Goal: Check status: Check status

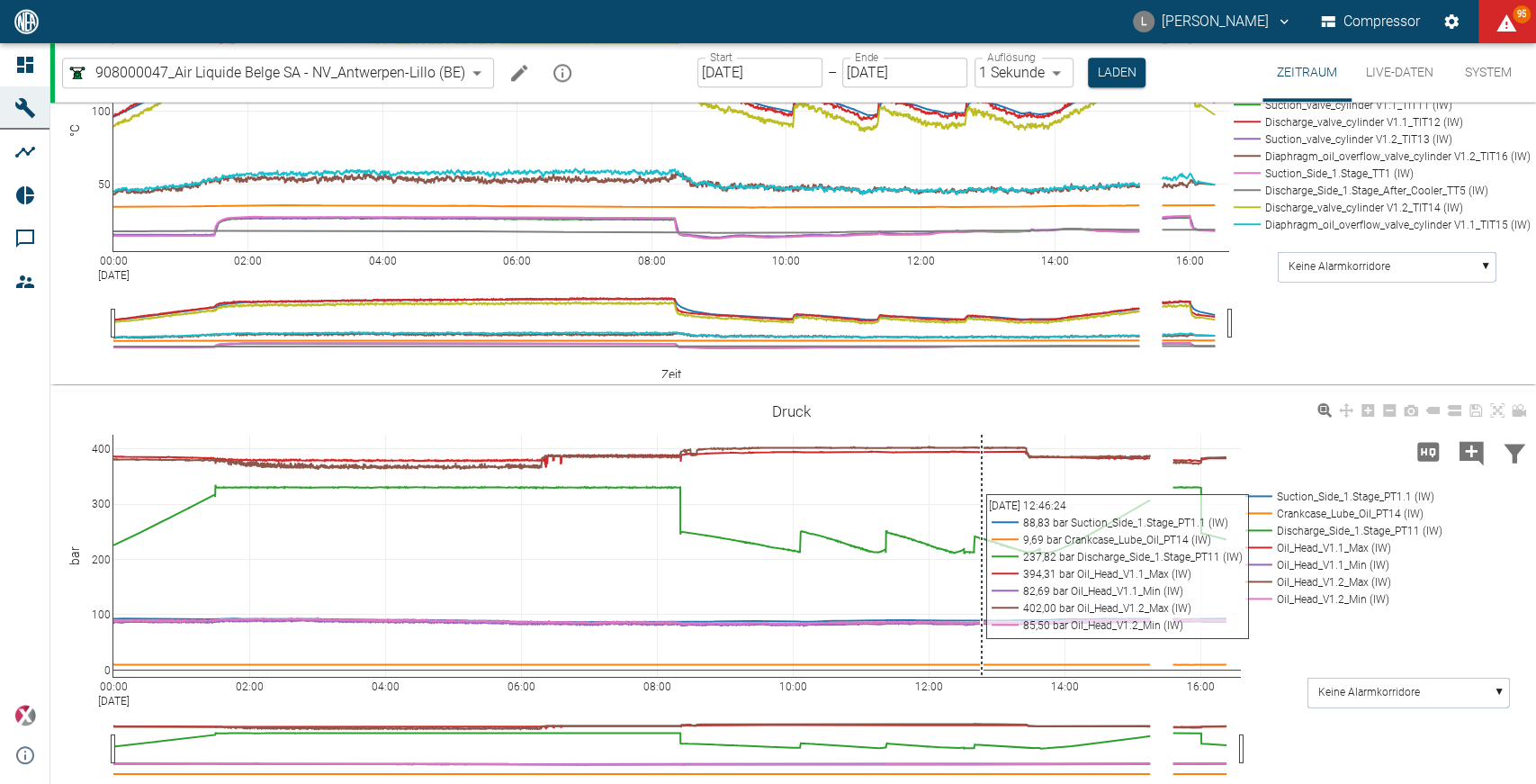
scroll to position [1526, 0]
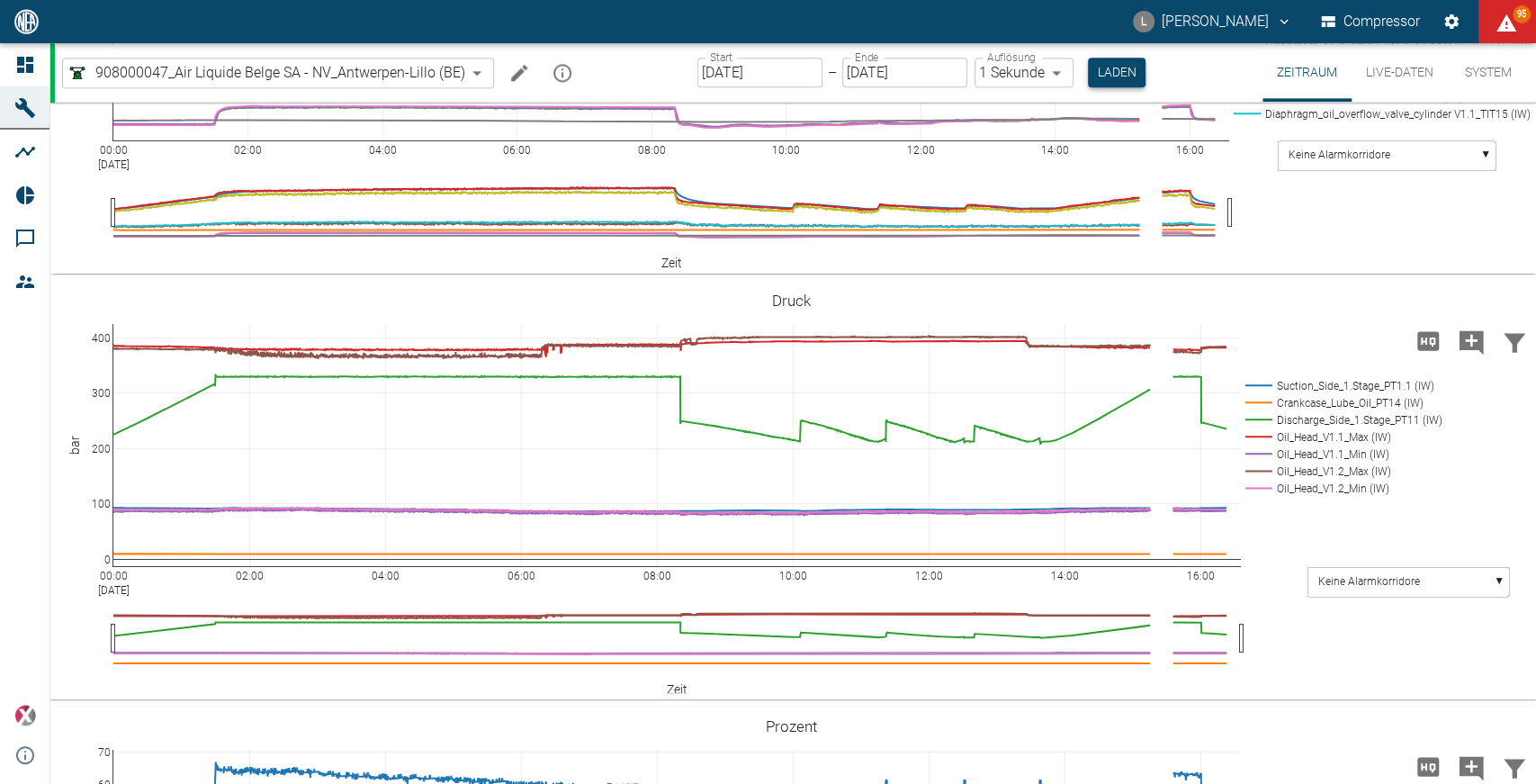
click at [1095, 71] on button "Laden" at bounding box center [1116, 72] width 57 height 30
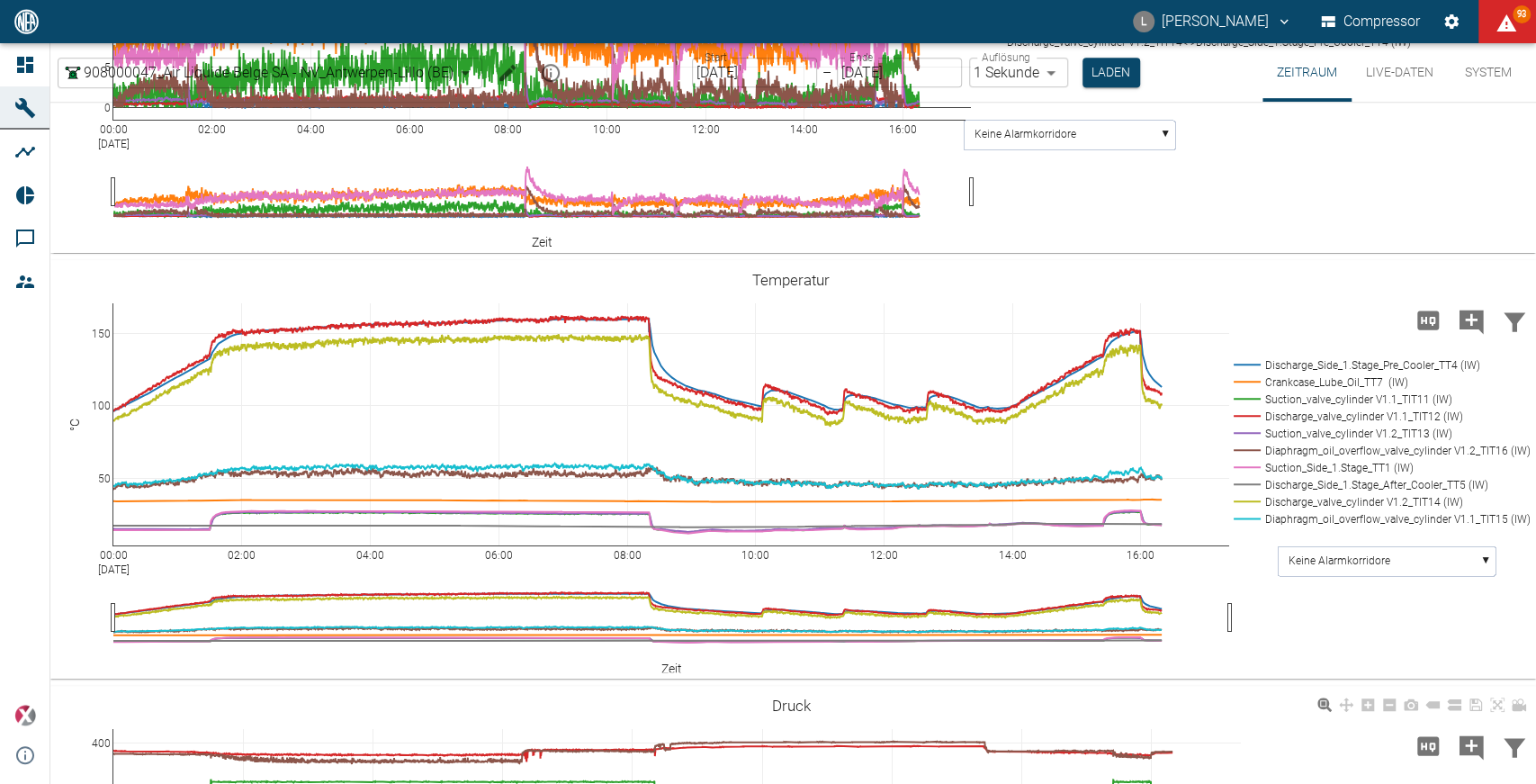
scroll to position [1099, 0]
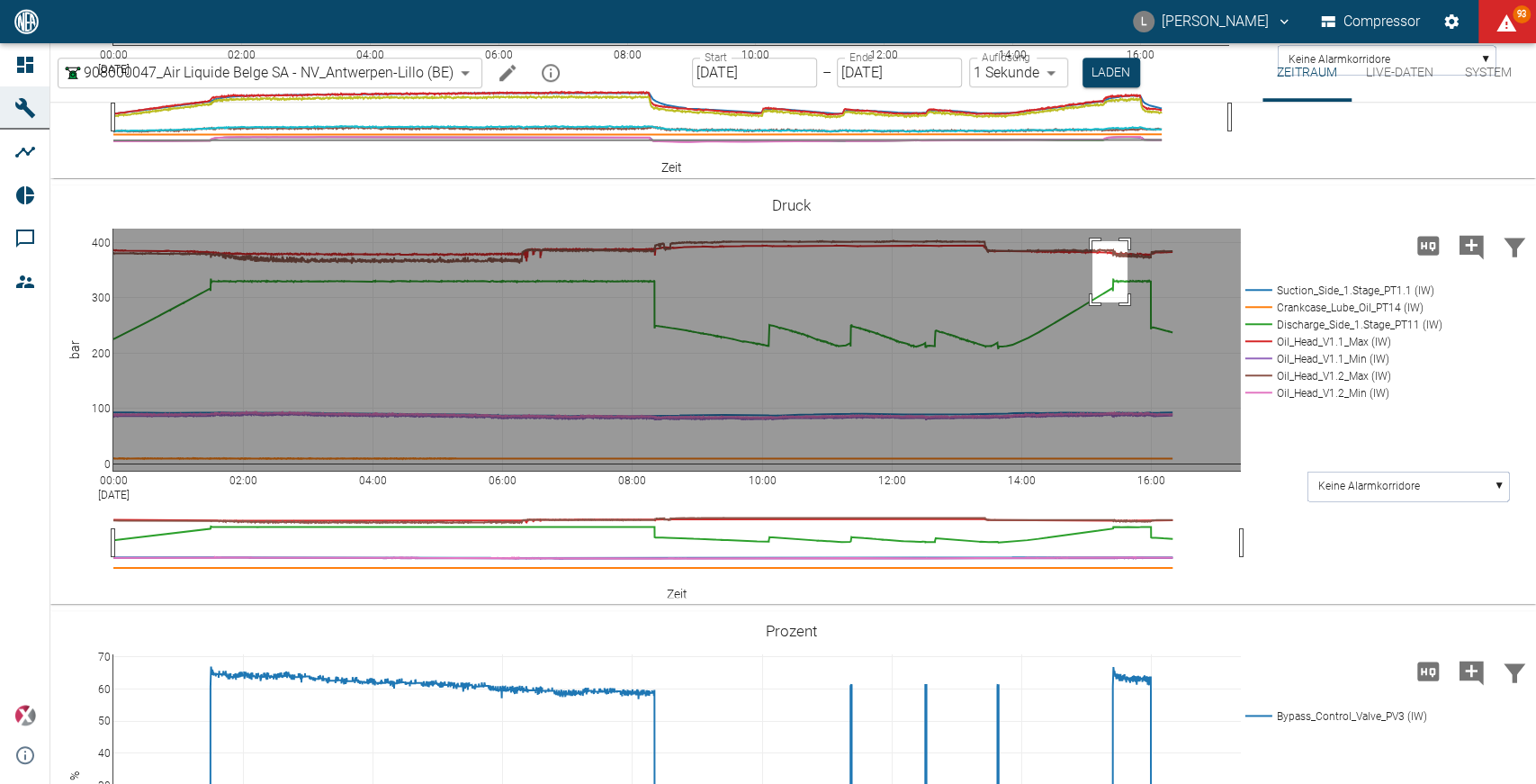
drag, startPoint x: 1092, startPoint y: 338, endPoint x: 1127, endPoint y: 399, distance: 70.3
